Goal: Task Accomplishment & Management: Use online tool/utility

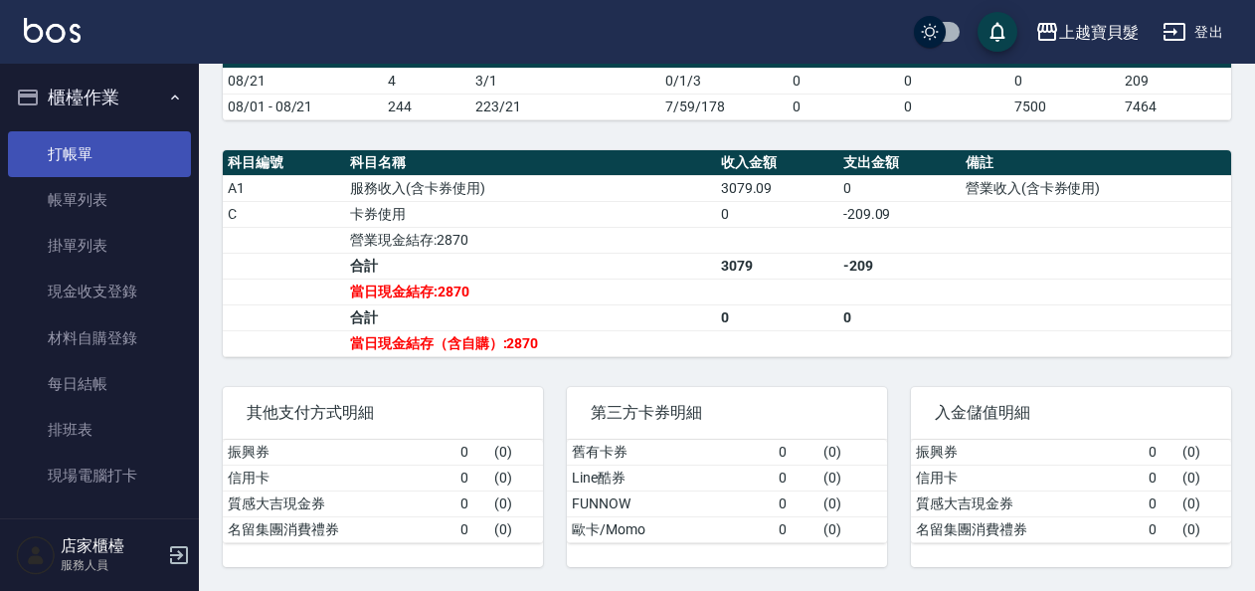
click at [106, 160] on link "打帳單" at bounding box center [99, 154] width 183 height 46
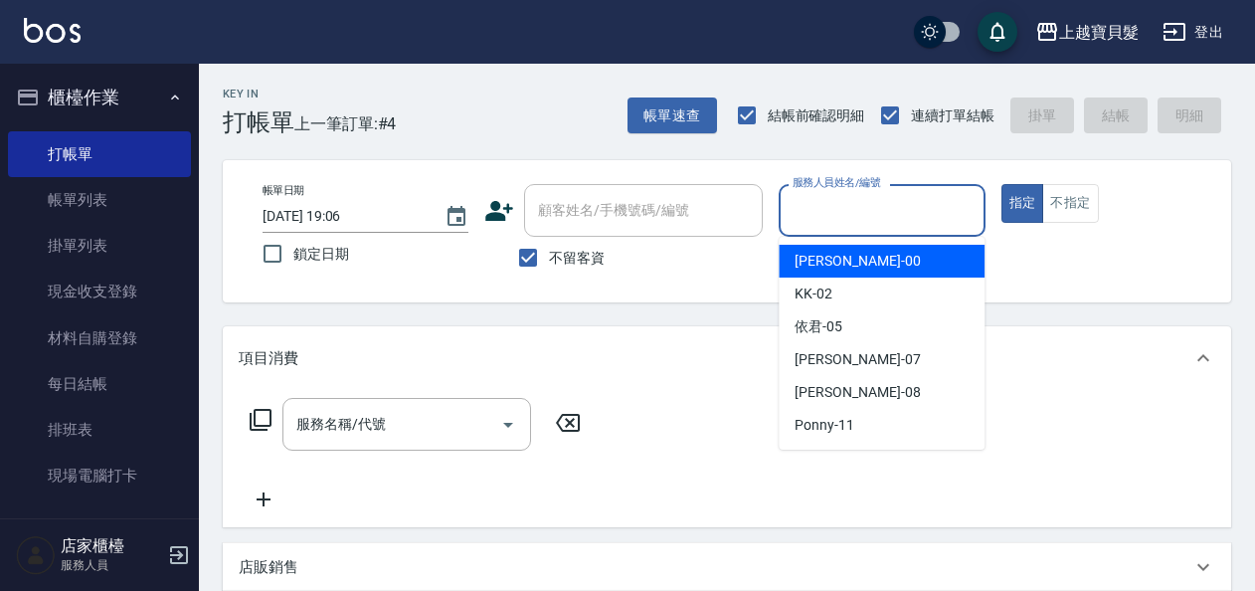
click at [857, 225] on input "服務人員姓名/編號" at bounding box center [882, 210] width 188 height 35
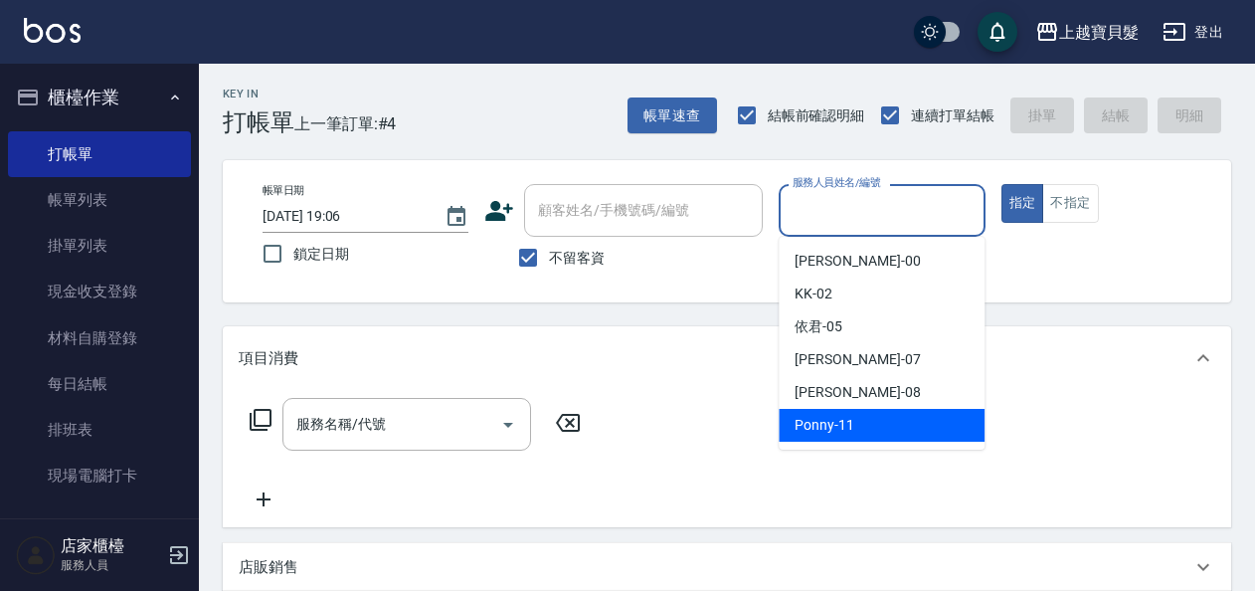
click at [830, 429] on span "Ponny -11" at bounding box center [825, 425] width 60 height 21
type input "Ponny-11"
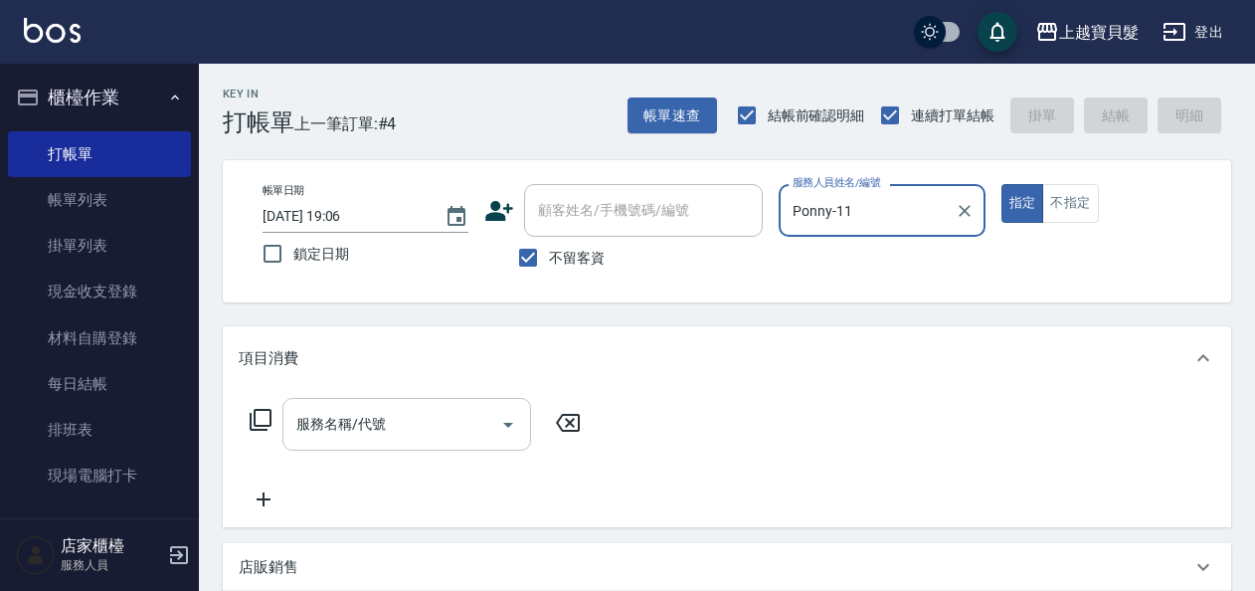
click at [433, 420] on input "服務名稱/代號" at bounding box center [391, 424] width 201 height 35
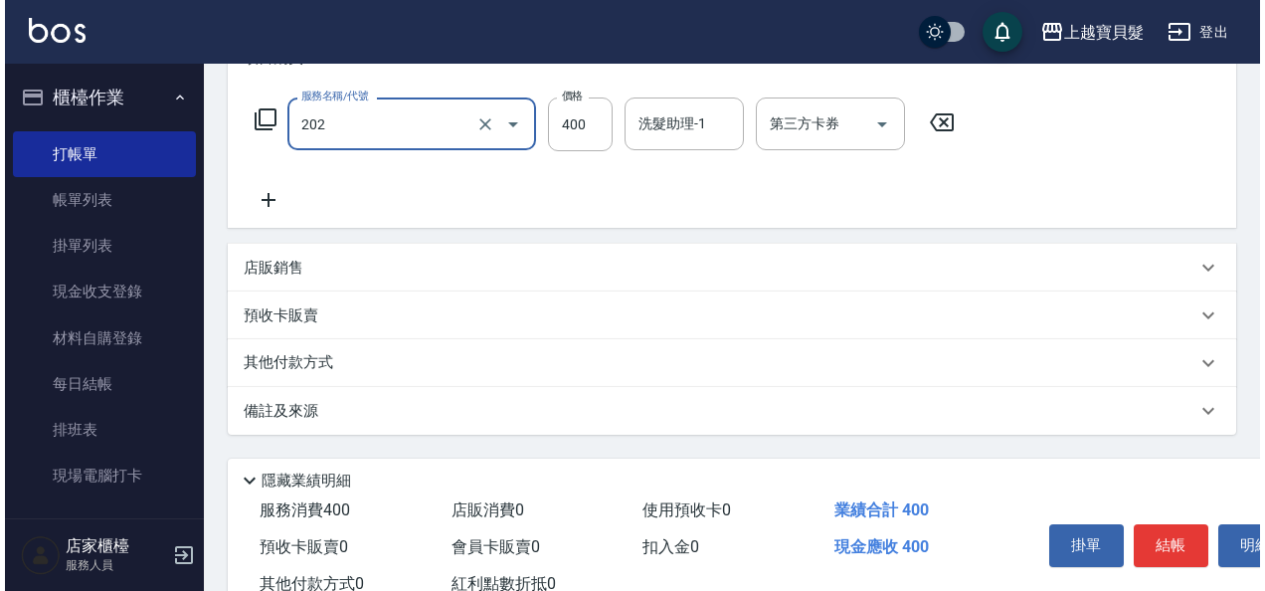
scroll to position [367, 0]
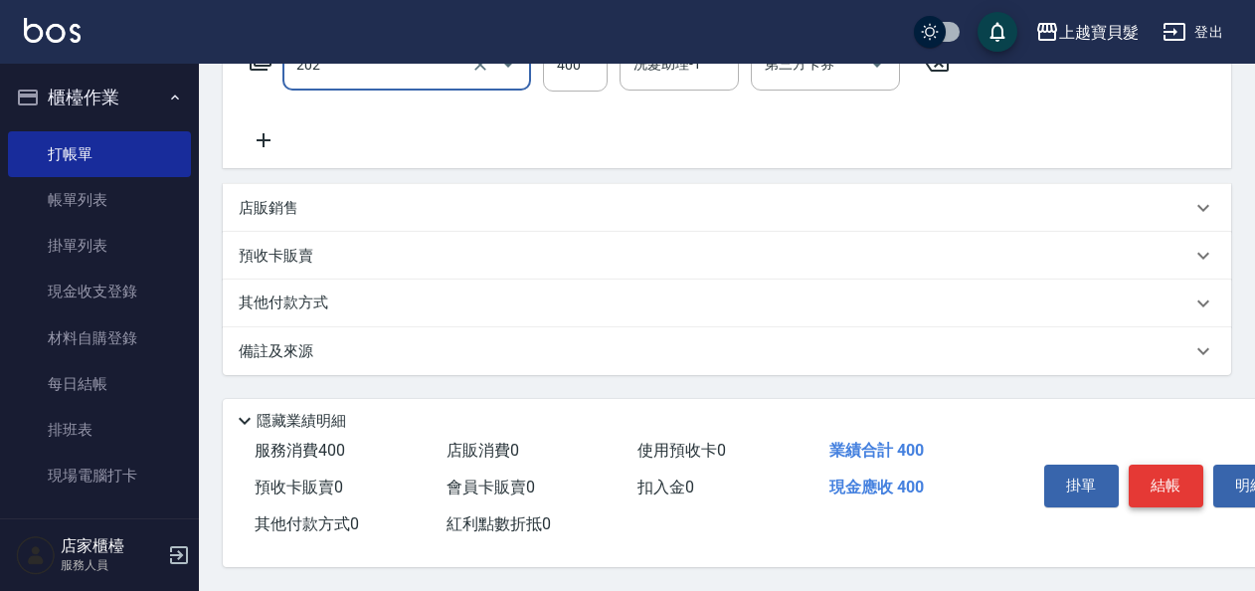
type input "剪髮(202)"
click at [1166, 479] on button "結帳" at bounding box center [1166, 485] width 75 height 42
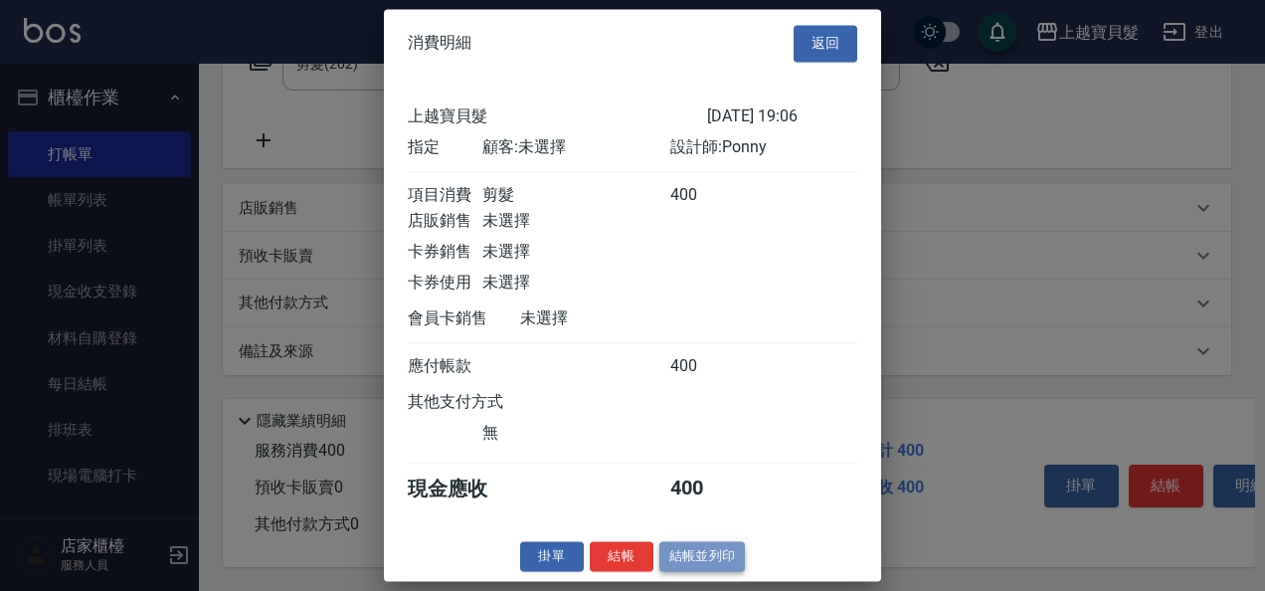
click at [669, 568] on button "結帳並列印" at bounding box center [702, 556] width 87 height 31
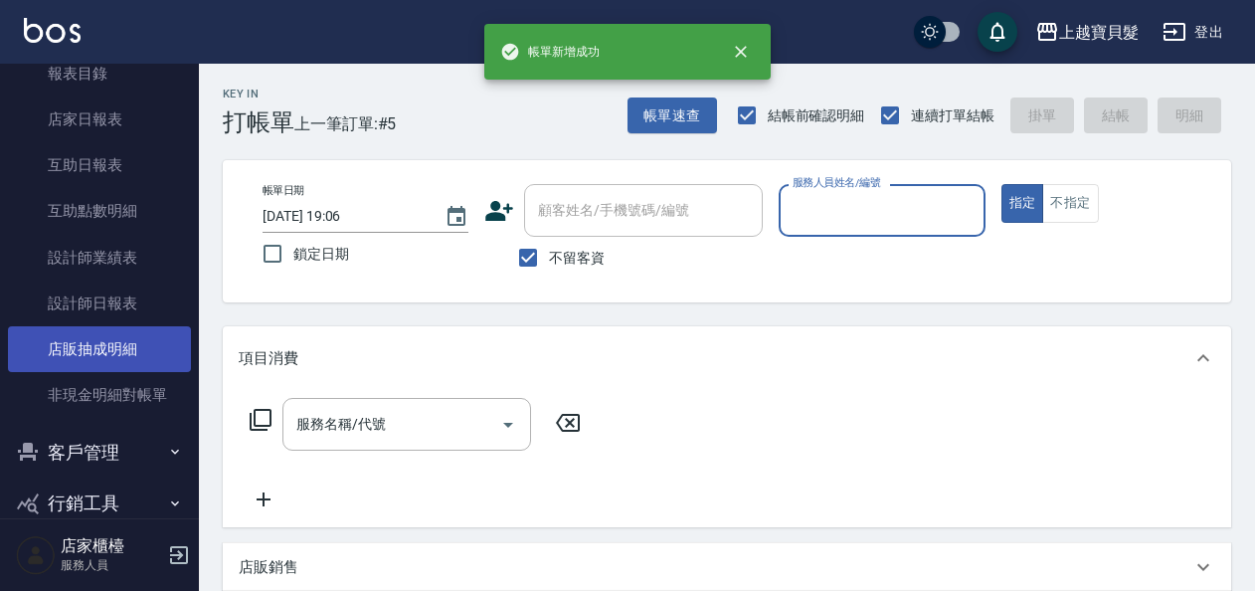
scroll to position [601, 0]
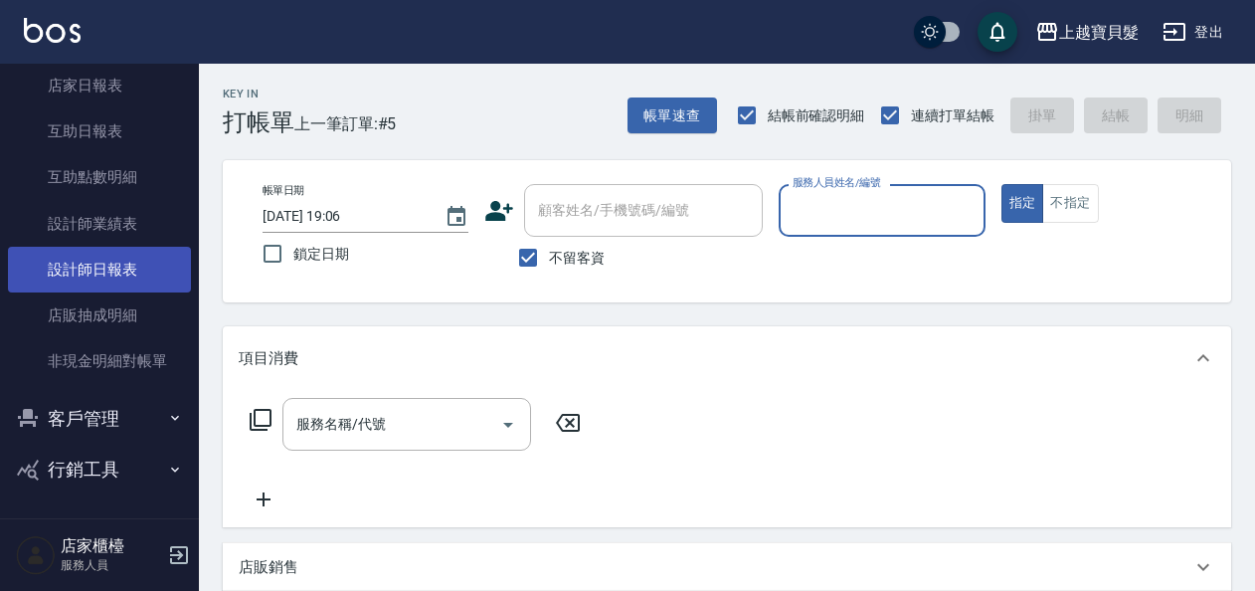
click at [44, 284] on link "設計師日報表" at bounding box center [99, 270] width 183 height 46
